Goal: Transaction & Acquisition: Purchase product/service

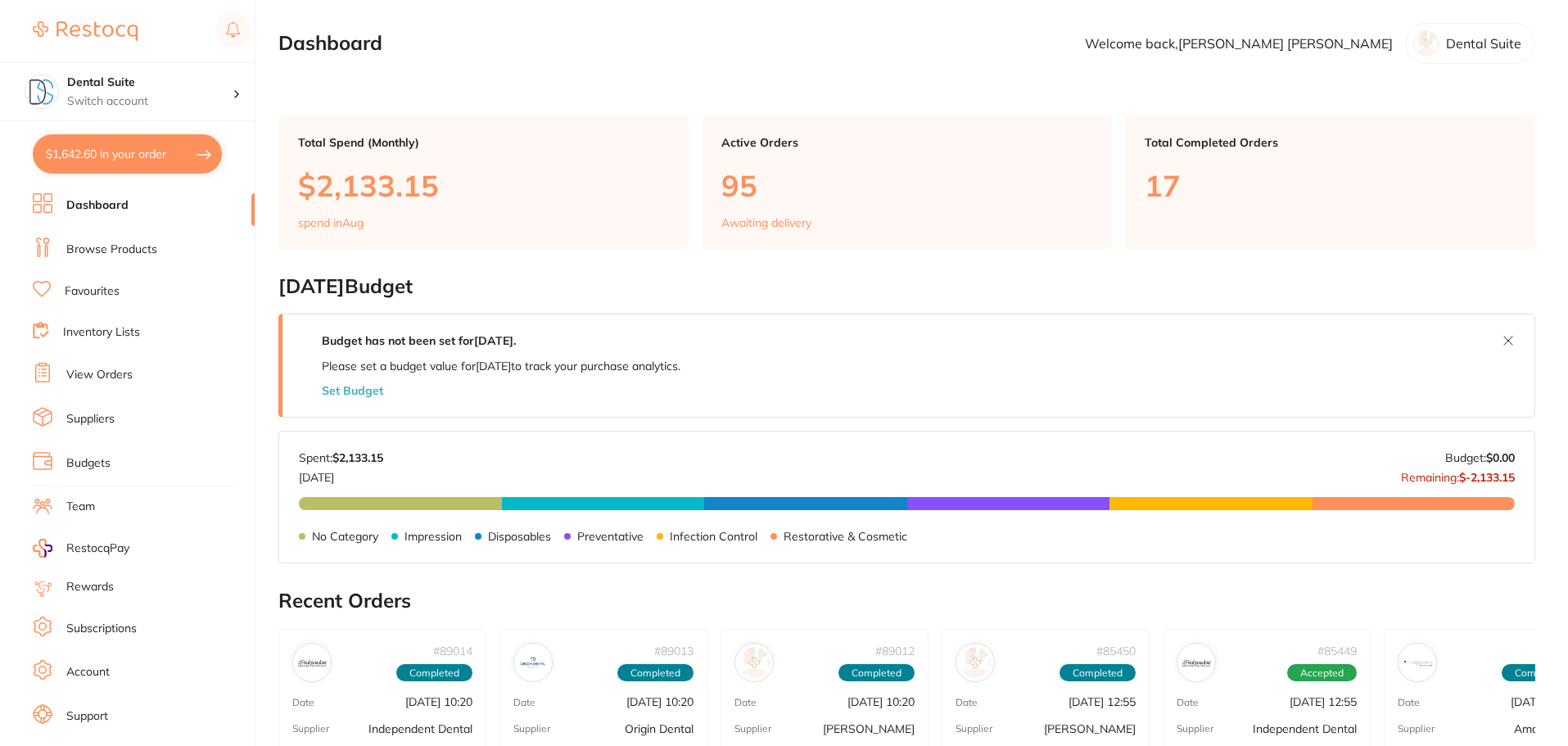
click at [112, 250] on link "Browse Products" at bounding box center [111, 250] width 91 height 16
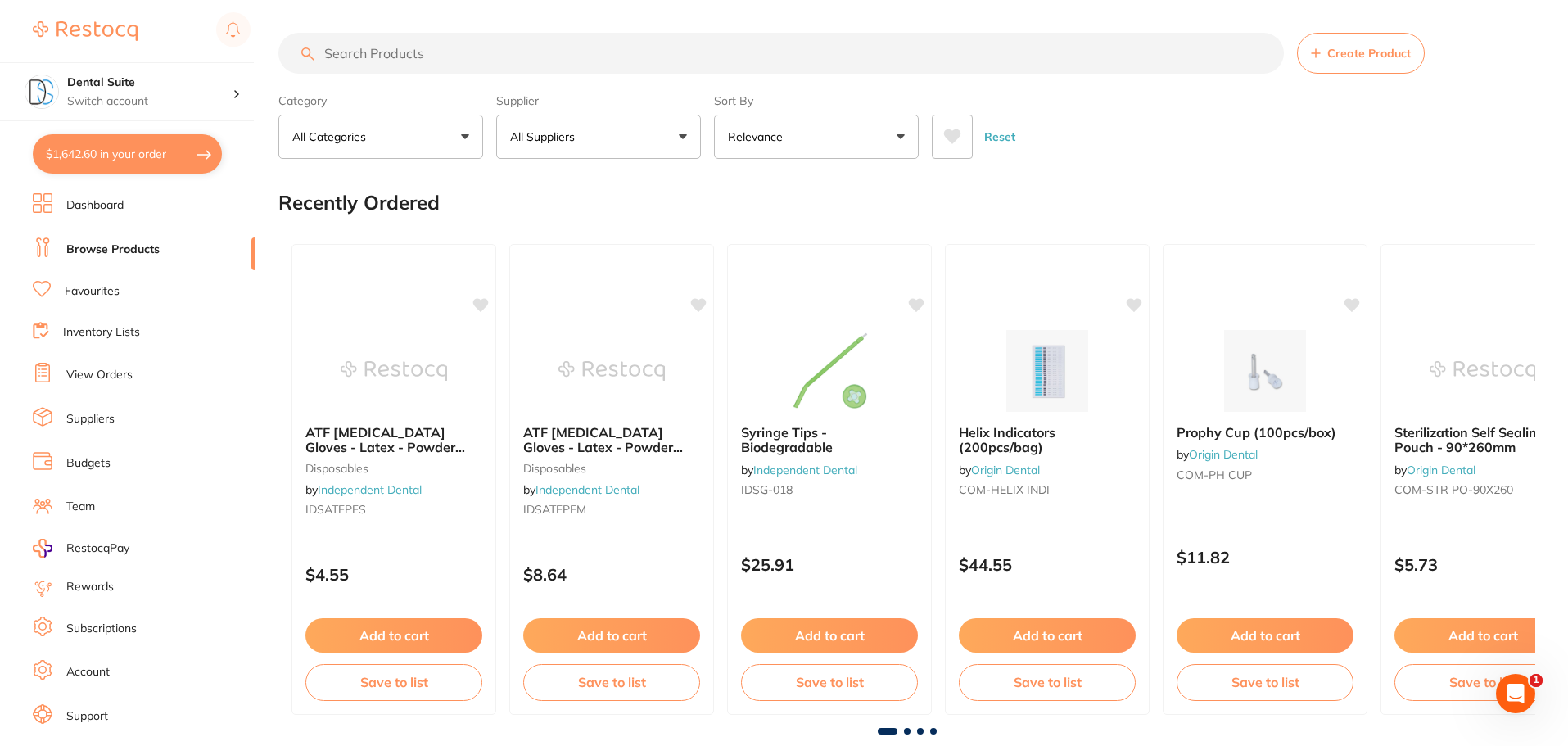
click at [405, 54] on input "search" at bounding box center [781, 53] width 1006 height 41
click at [437, 46] on input "search" at bounding box center [781, 53] width 1006 height 41
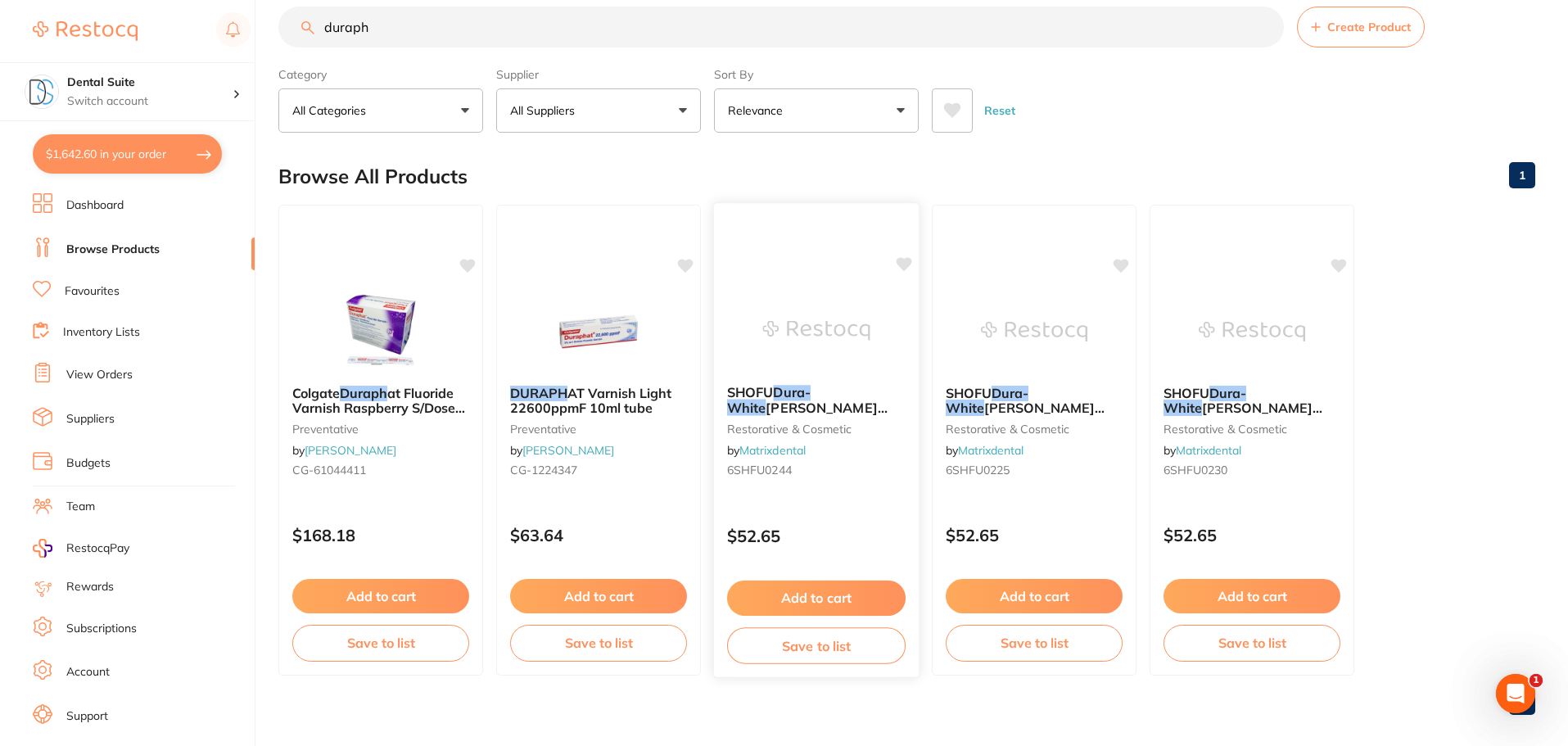
scroll to position [41, 0]
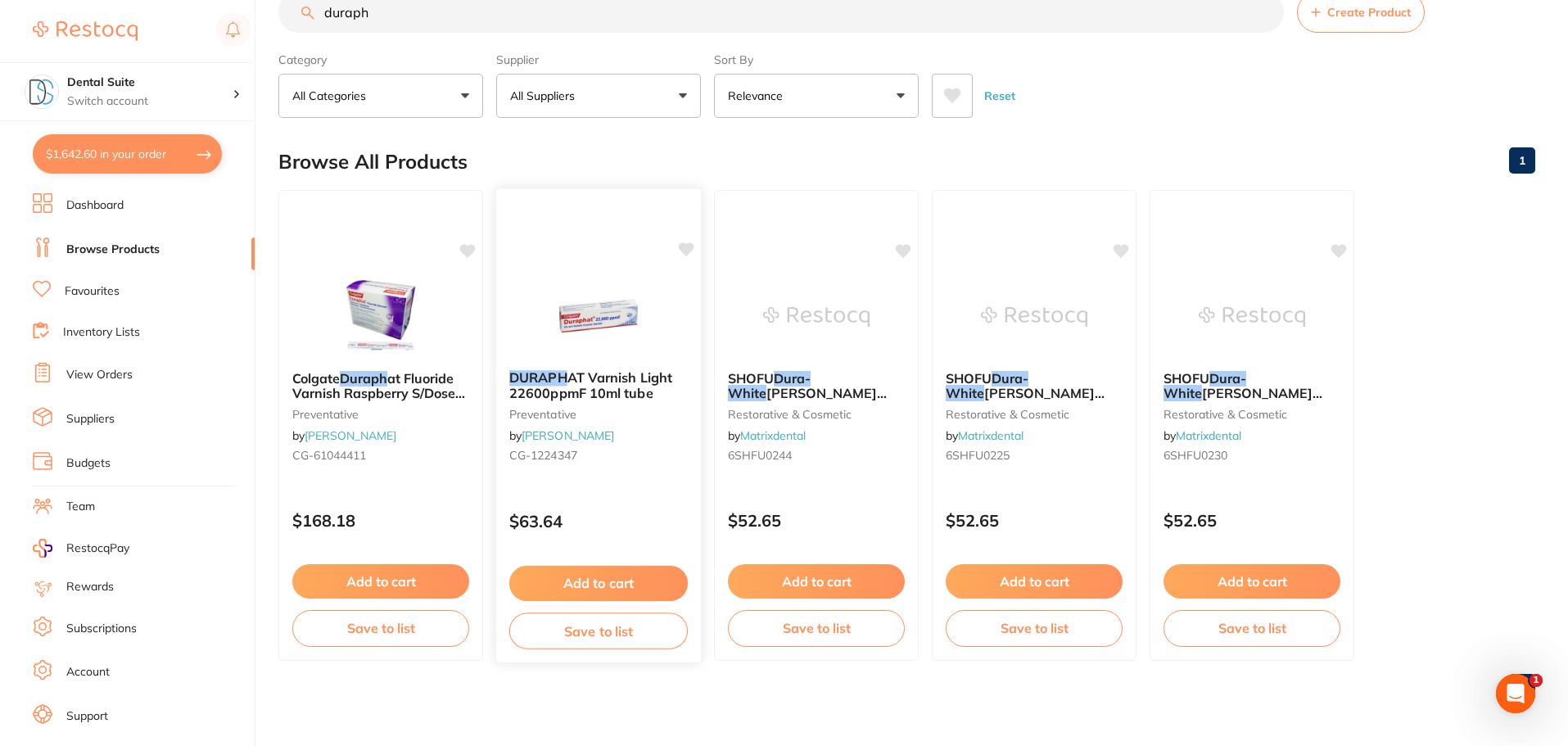
type input "duraph"
click at [611, 584] on button "Add to cart" at bounding box center [598, 583] width 179 height 35
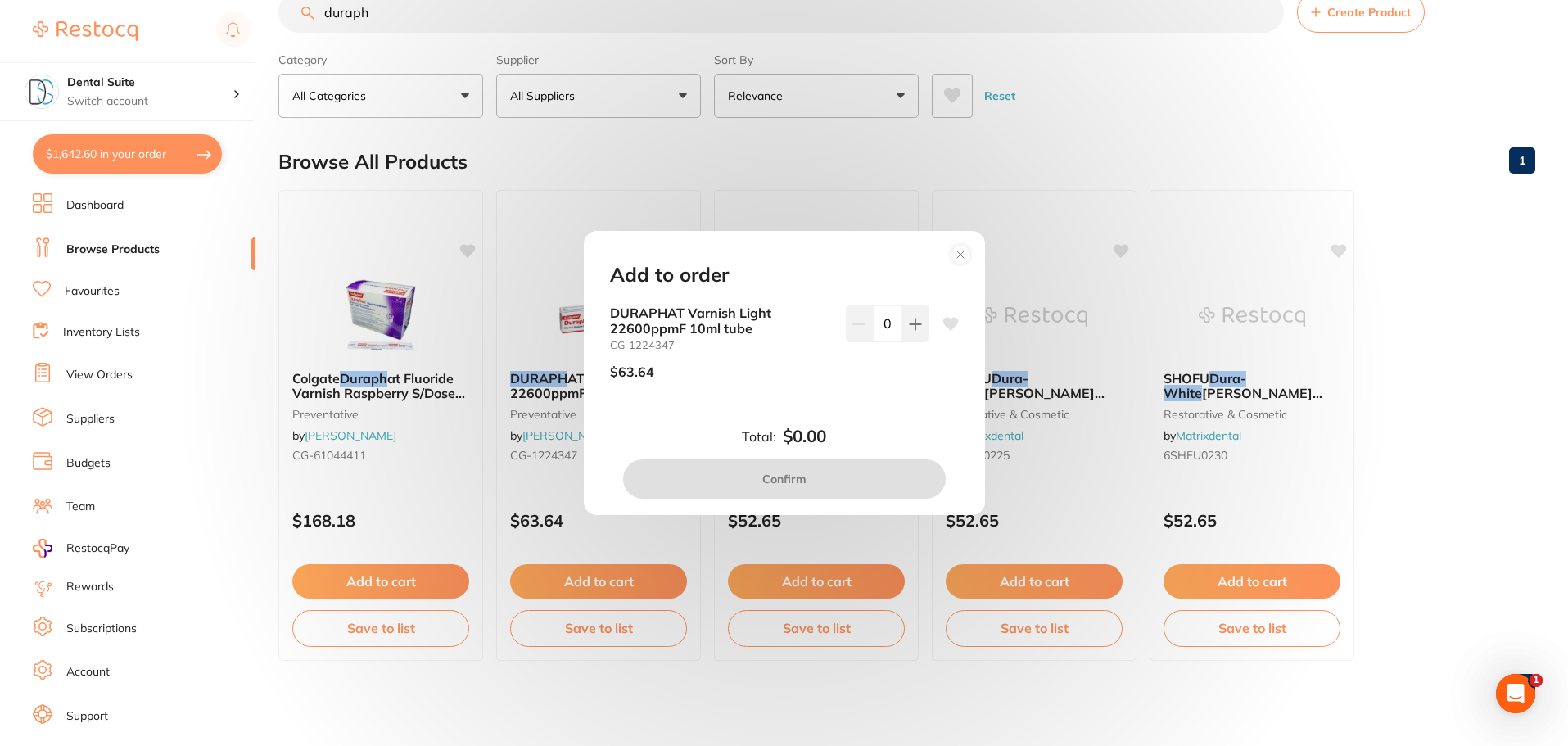
scroll to position [0, 0]
click at [914, 321] on icon at bounding box center [916, 324] width 13 height 13
type input "1"
click at [780, 481] on button "Confirm" at bounding box center [784, 479] width 322 height 39
